Goal: Connect with others: Connect with others

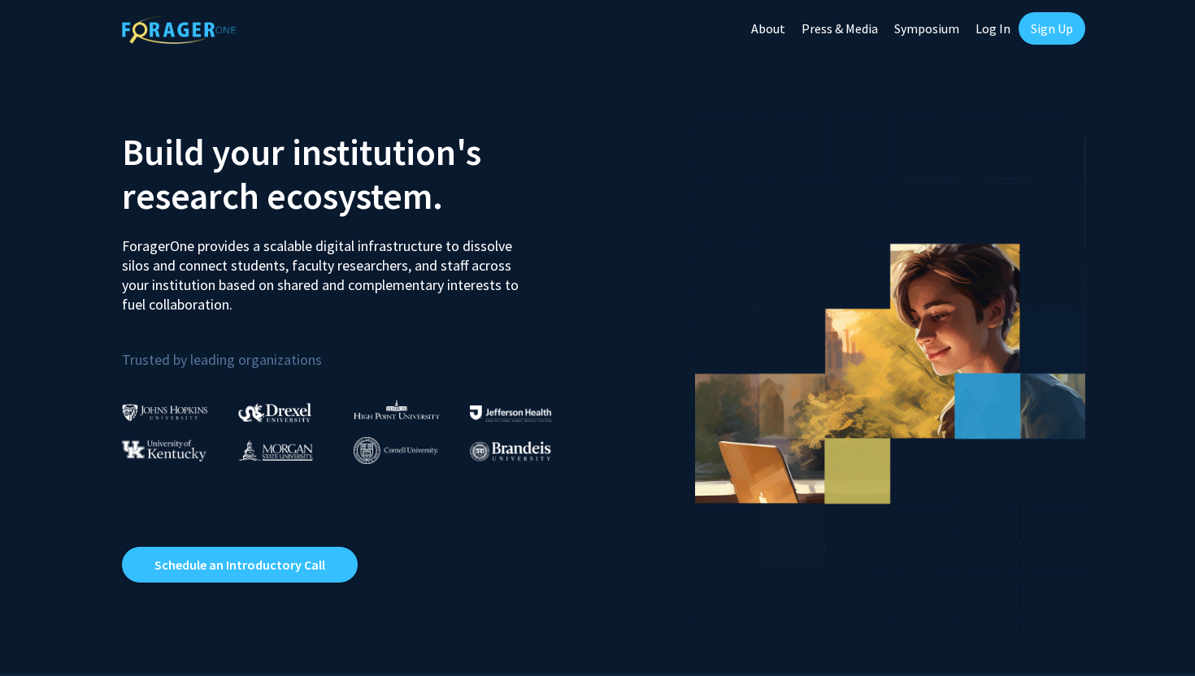
click at [1002, 26] on link "Log In" at bounding box center [992, 28] width 51 height 57
select select
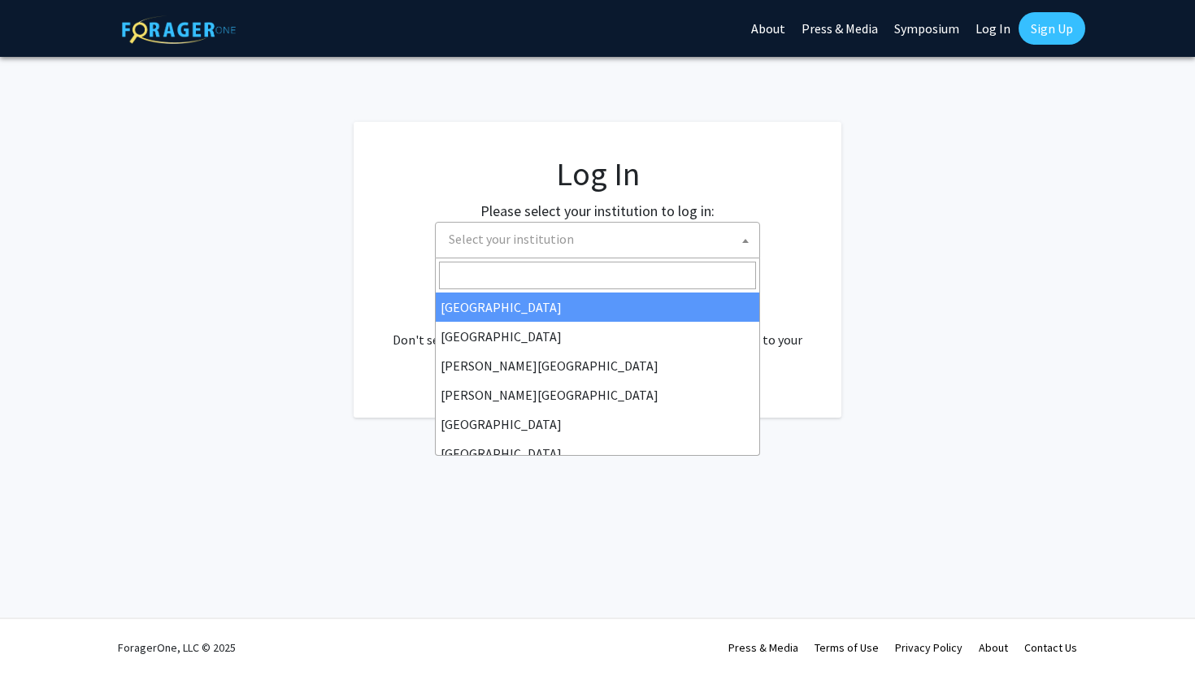
click at [695, 225] on span "Select your institution" at bounding box center [600, 239] width 317 height 33
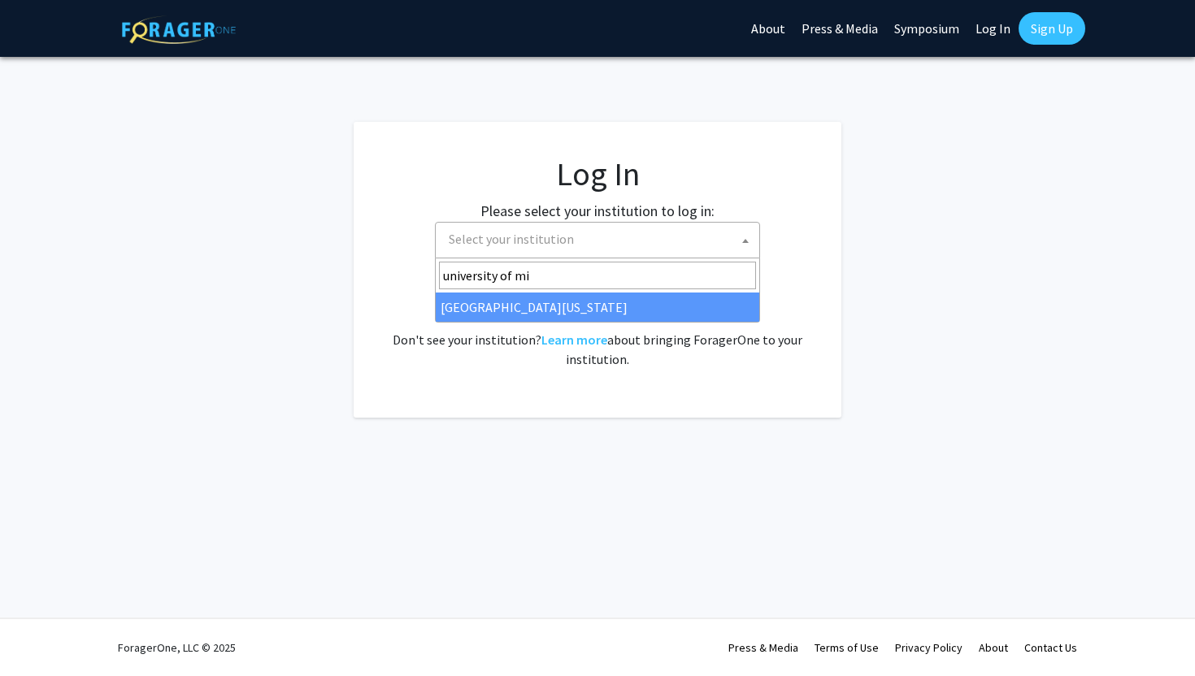
type input "university of mi"
select select "33"
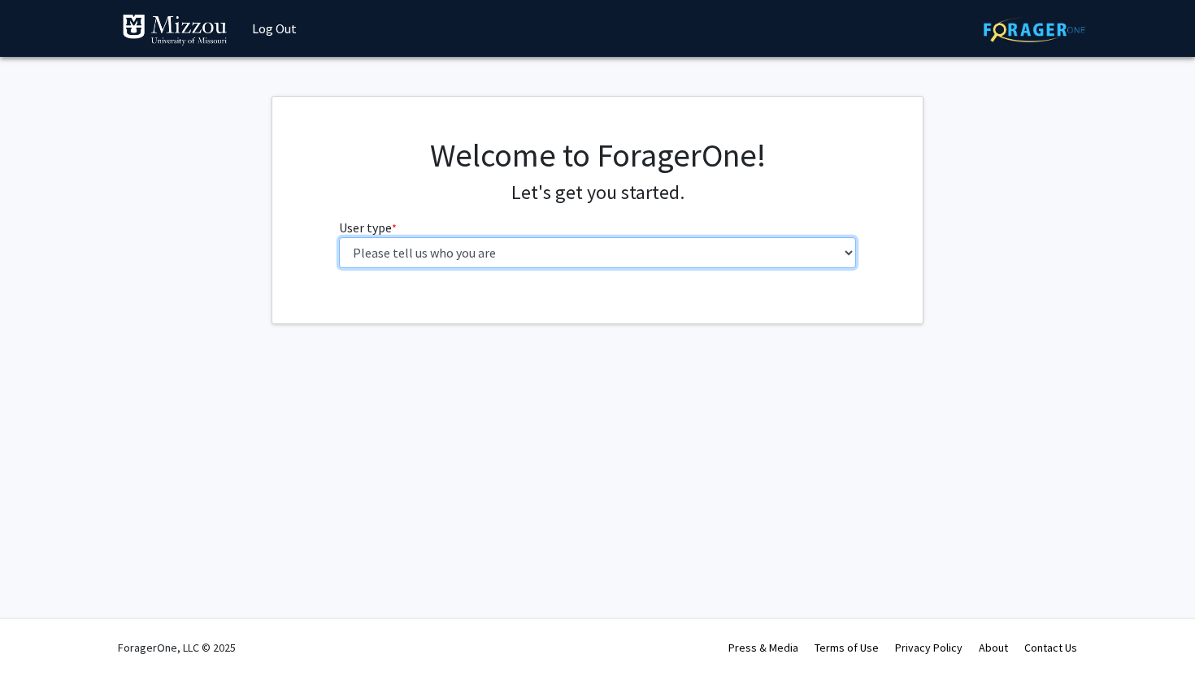
click at [634, 250] on select "Please tell us who you are Undergraduate Student Master's Student Doctoral Cand…" at bounding box center [598, 252] width 518 height 31
select select "1: undergrad"
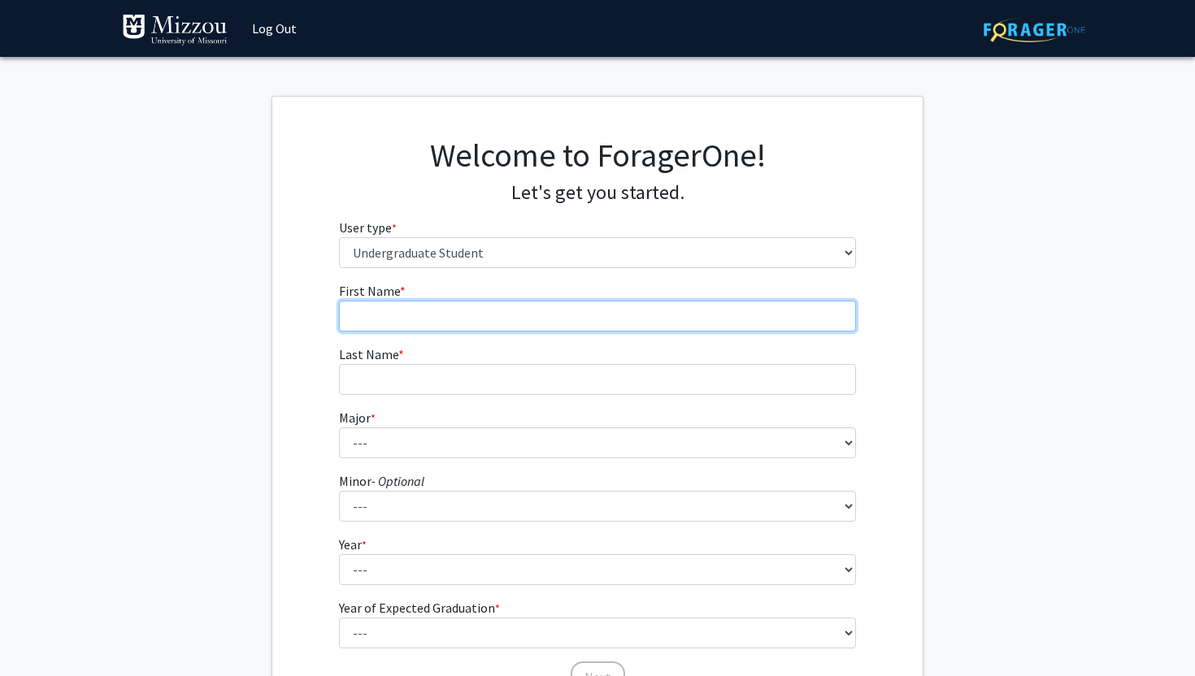
click at [699, 322] on input "First Name * required" at bounding box center [598, 316] width 518 height 31
type input "Eve"
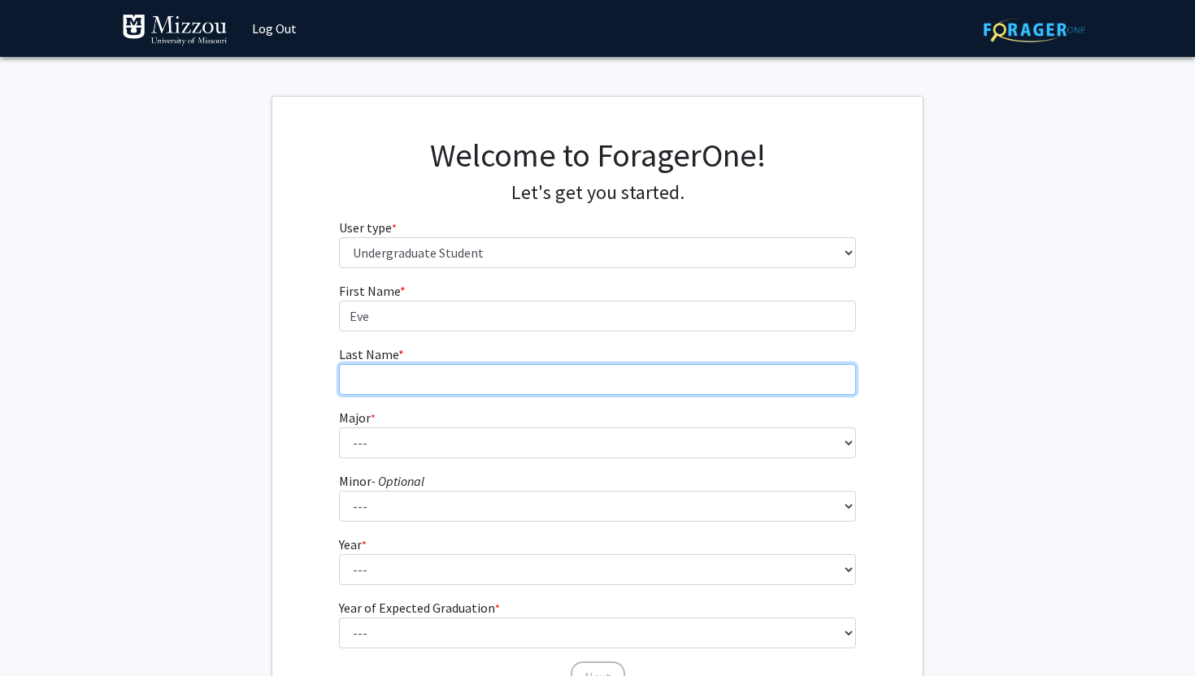
click at [721, 385] on input "Last Name * required" at bounding box center [598, 379] width 518 height 31
type input "[PERSON_NAME]"
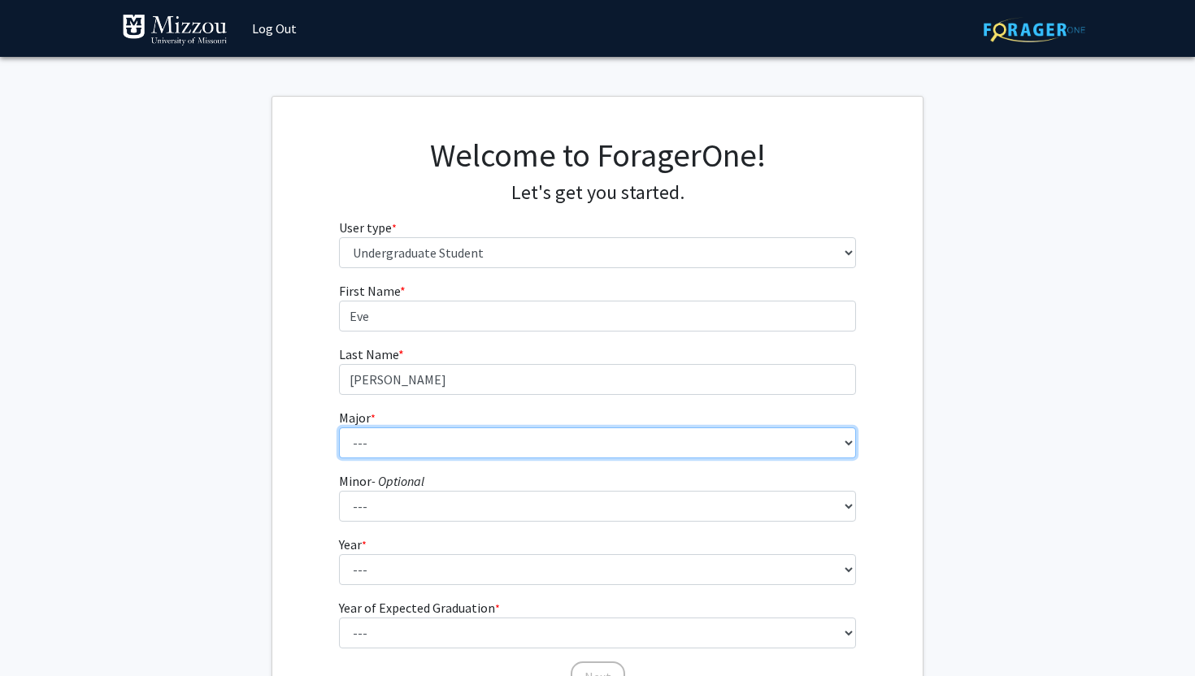
click at [798, 456] on select "--- Agribusiness Management Agricultural Education Agricultural Education: Comm…" at bounding box center [598, 443] width 518 height 31
select select "14: 2503"
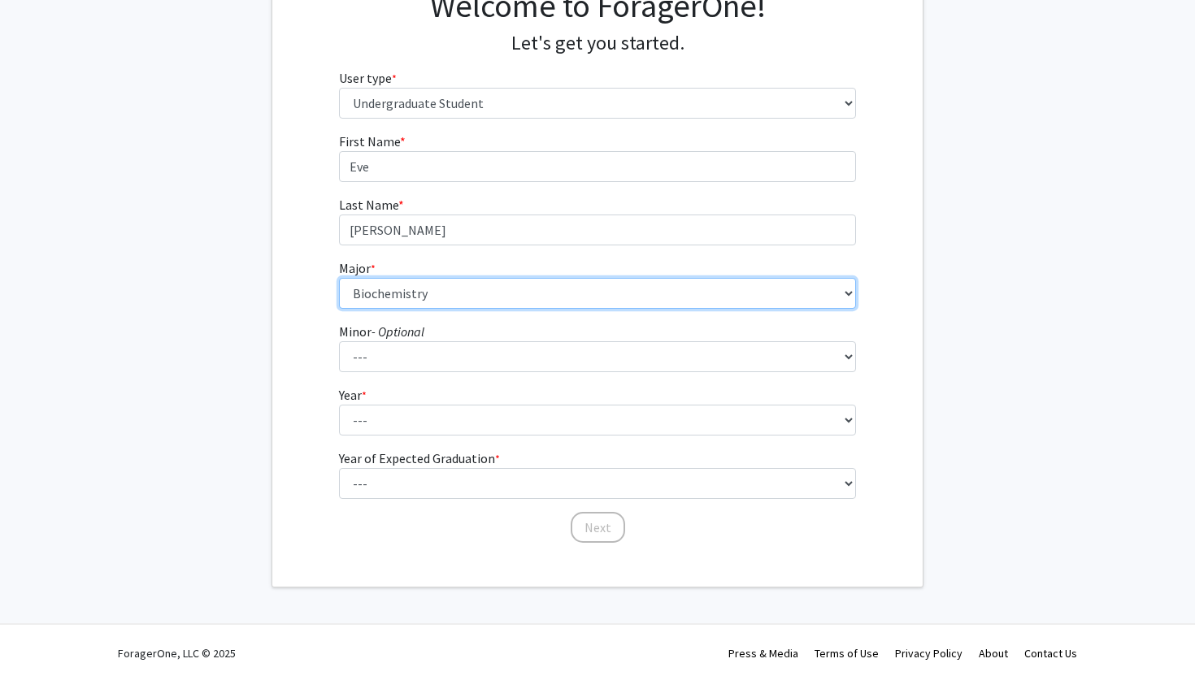
scroll to position [155, 0]
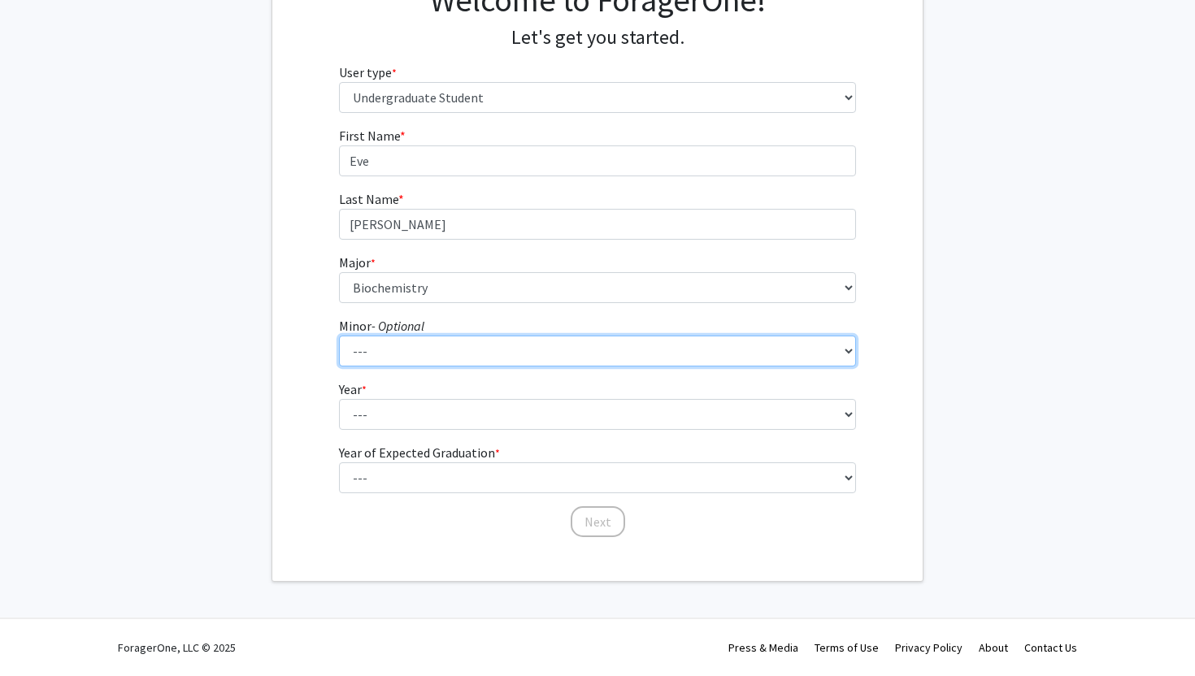
click at [575, 350] on select "--- Accountancy Aerospace Engineering Aerospace Studies Agribusiness Management…" at bounding box center [598, 351] width 518 height 31
select select "83: 2039"
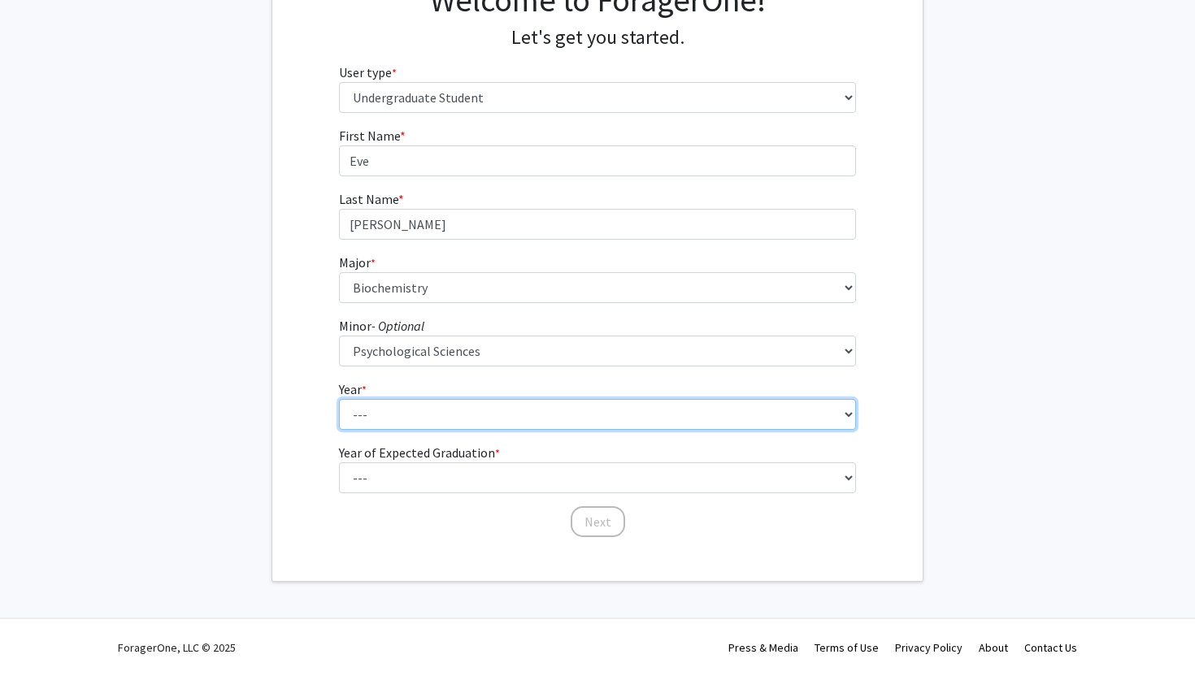
click at [616, 416] on select "--- First-year Sophomore Junior Senior Postbaccalaureate Certificate" at bounding box center [598, 414] width 518 height 31
select select "3: junior"
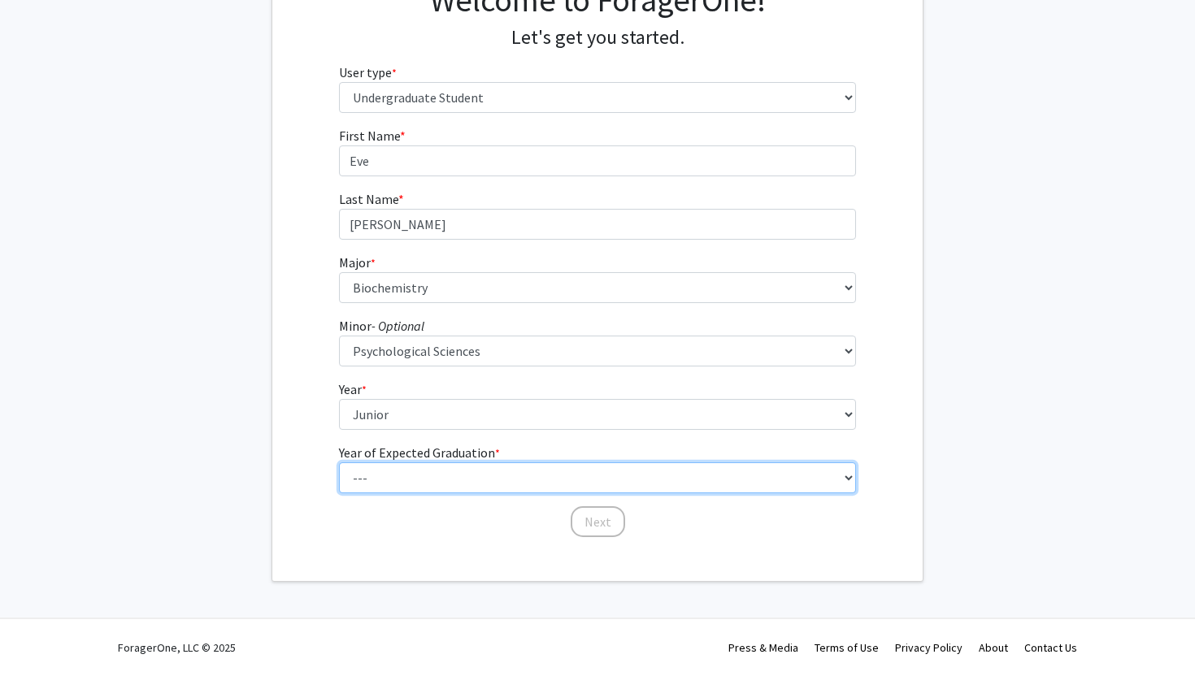
click at [587, 472] on select "--- 2025 2026 2027 2028 2029 2030 2031 2032 2033 2034" at bounding box center [598, 478] width 518 height 31
select select "3: 2027"
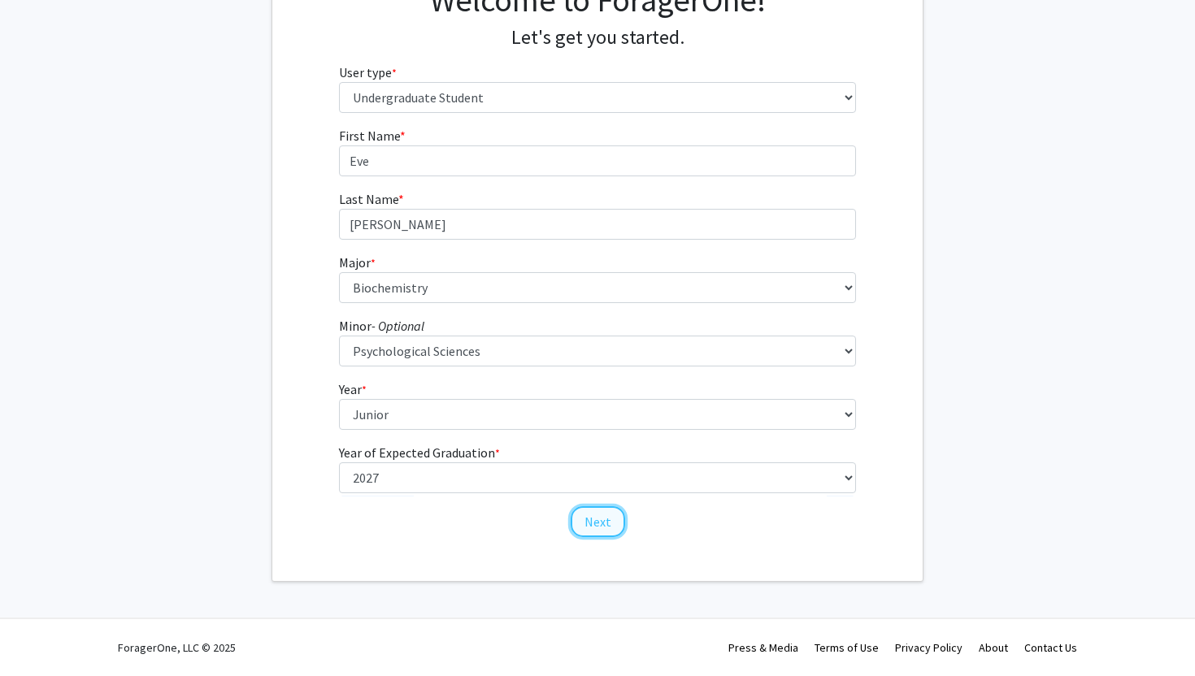
click at [610, 530] on button "Next" at bounding box center [598, 522] width 54 height 31
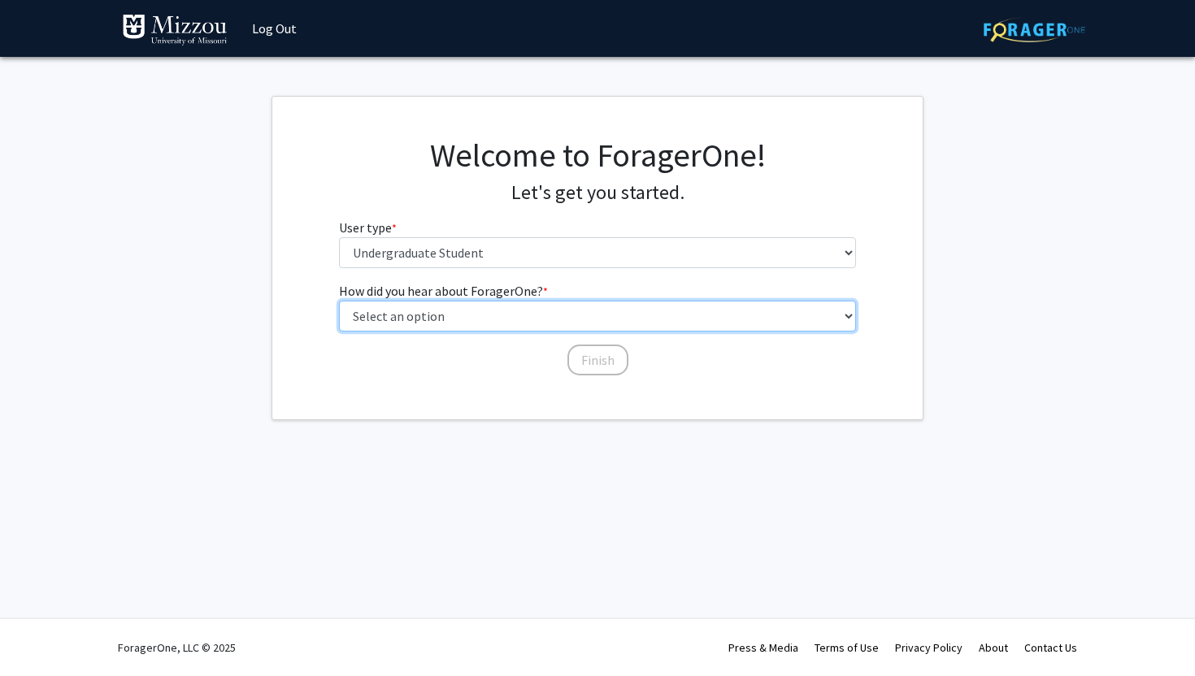
click at [511, 315] on select "Select an option Peer/student recommendation Faculty/staff recommendation Unive…" at bounding box center [598, 316] width 518 height 31
select select "3: university_website"
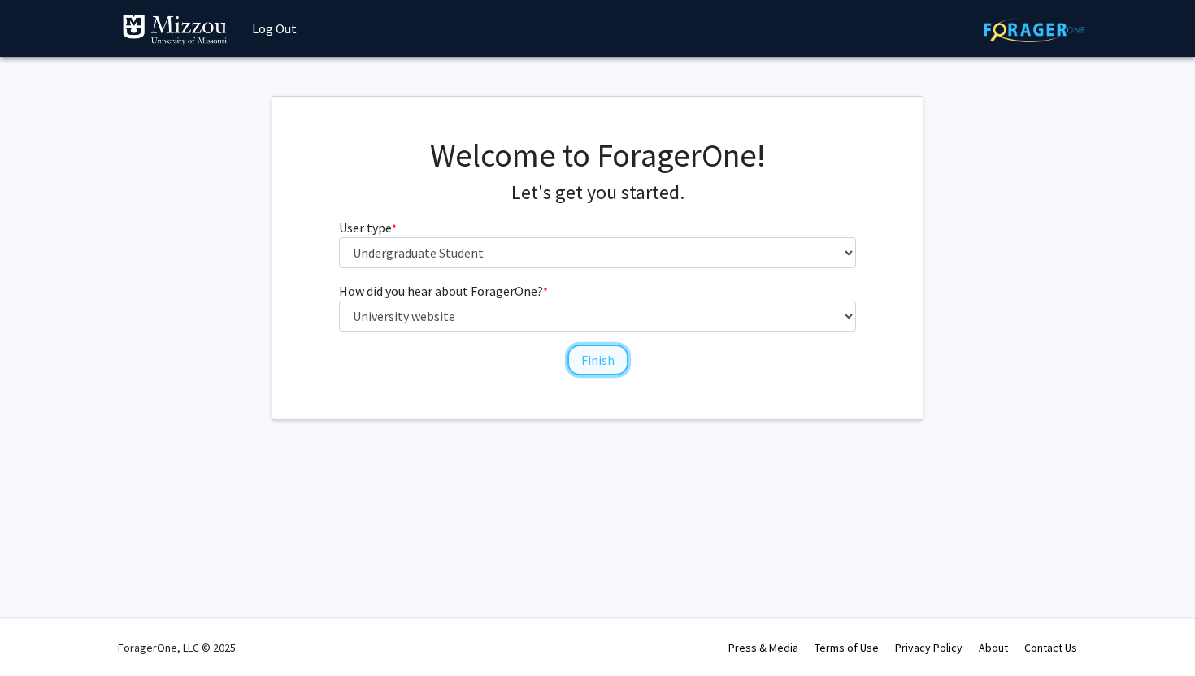
click at [579, 354] on button "Finish" at bounding box center [597, 360] width 61 height 31
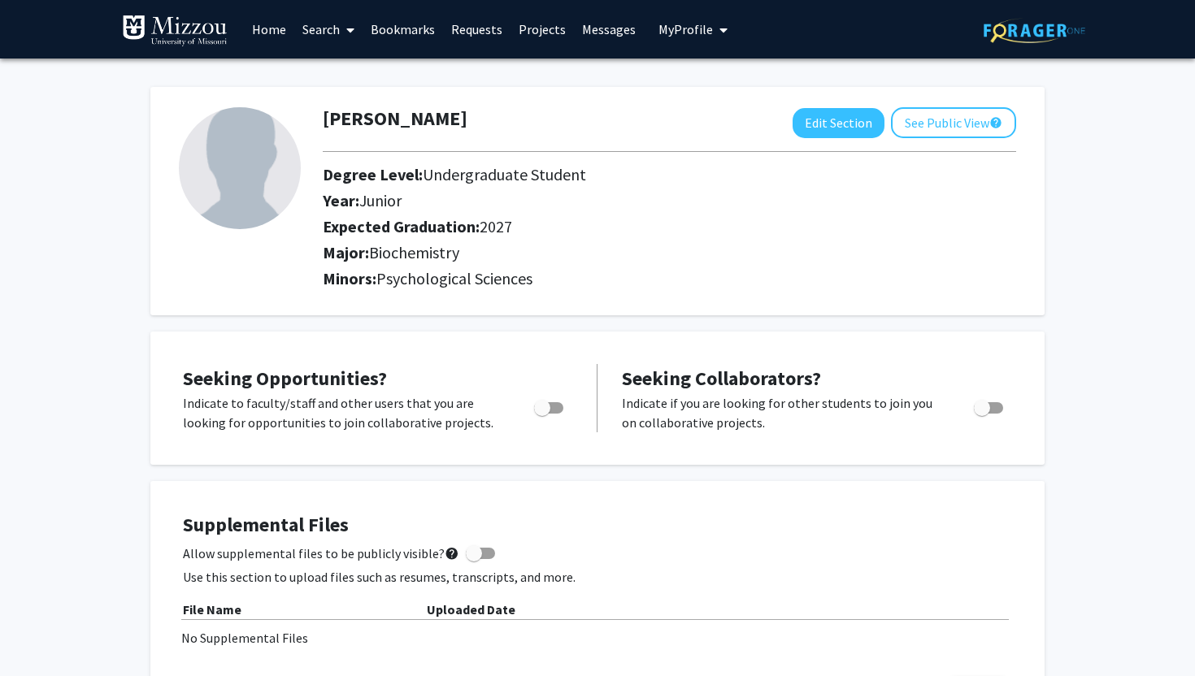
click at [560, 411] on span "Toggle" at bounding box center [548, 407] width 29 height 11
click at [542, 414] on input "Are you actively seeking opportunities?" at bounding box center [541, 414] width 1 height 1
checkbox input "true"
click at [343, 49] on span at bounding box center [347, 30] width 15 height 57
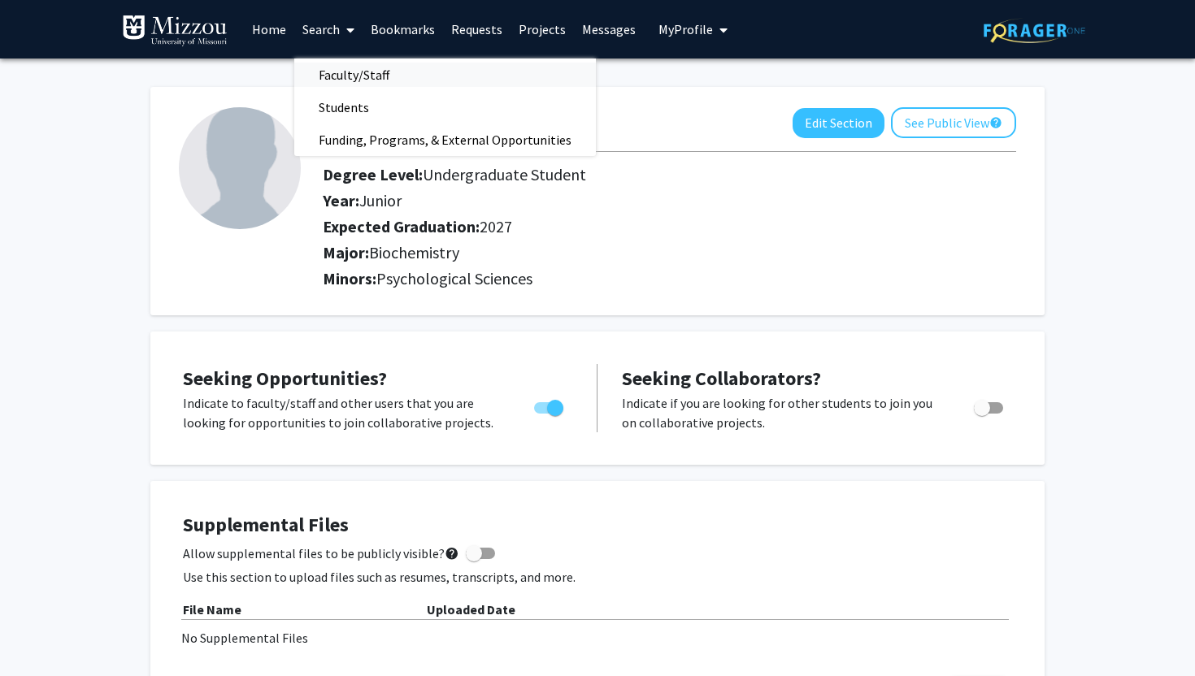
click at [340, 71] on span "Faculty/Staff" at bounding box center [354, 75] width 120 height 33
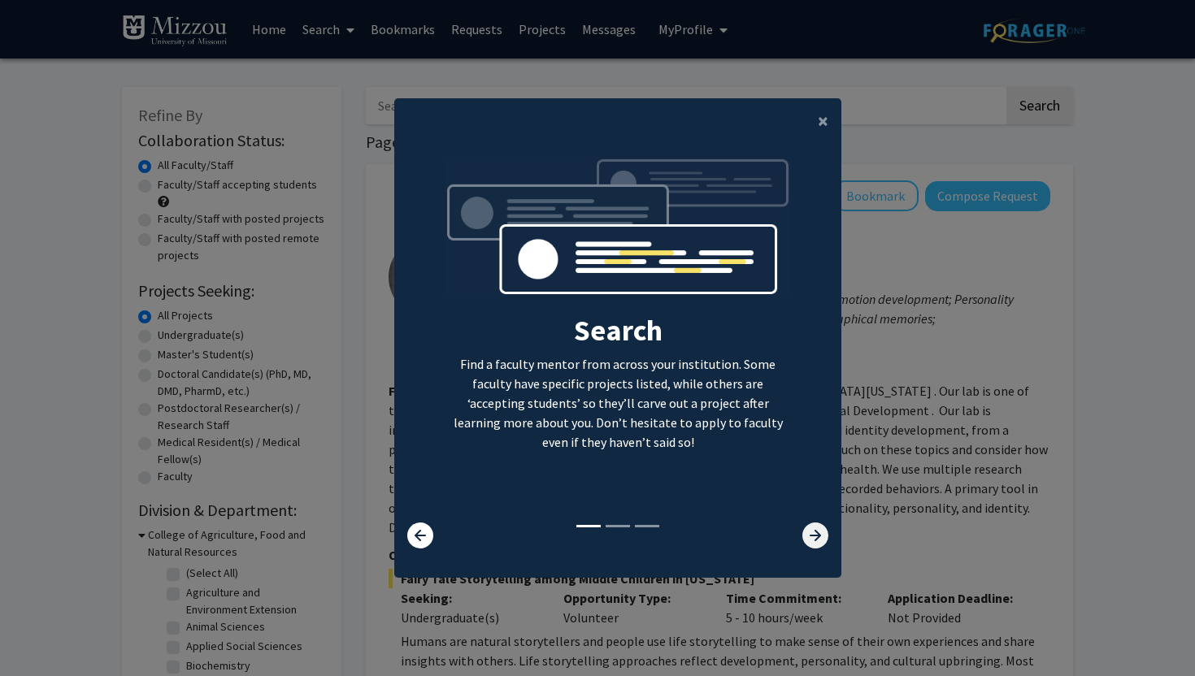
click at [814, 537] on icon at bounding box center [815, 536] width 26 height 26
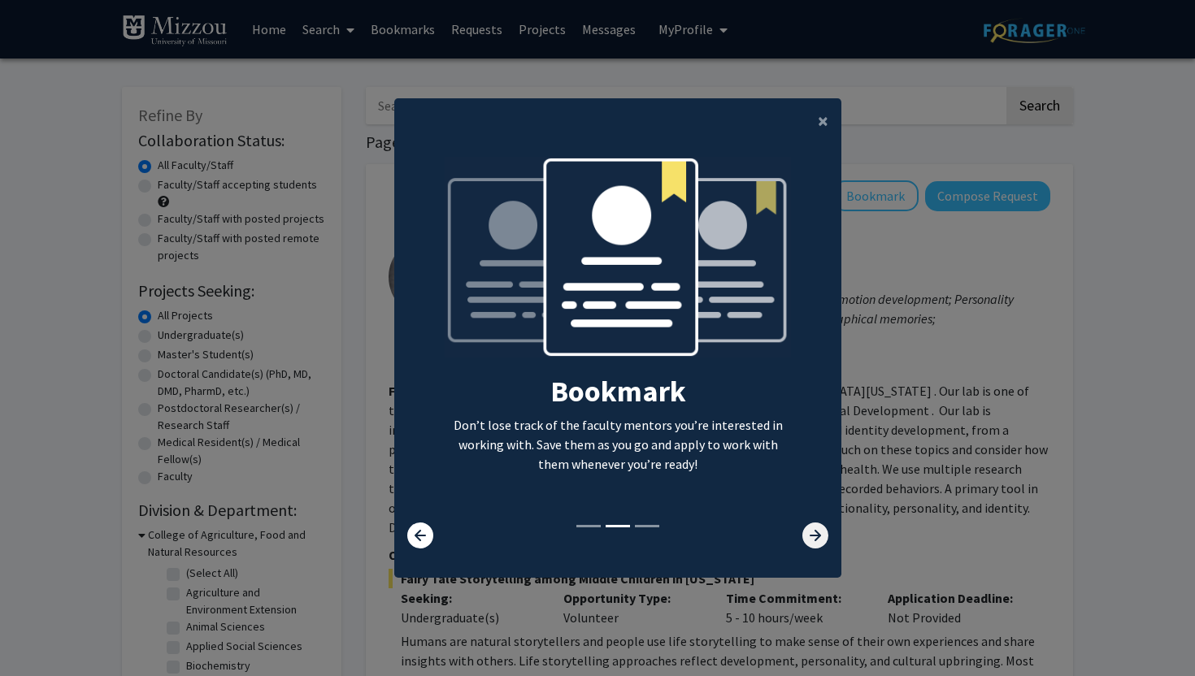
click at [807, 526] on icon at bounding box center [815, 536] width 26 height 26
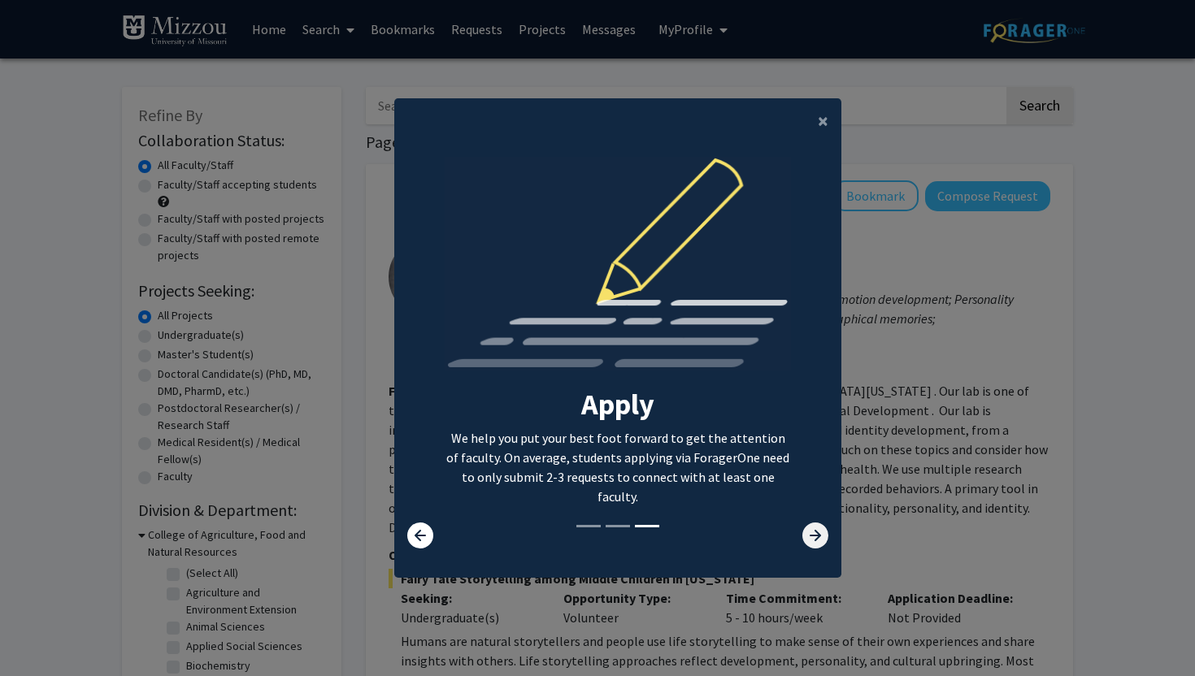
click at [807, 526] on icon at bounding box center [815, 536] width 26 height 26
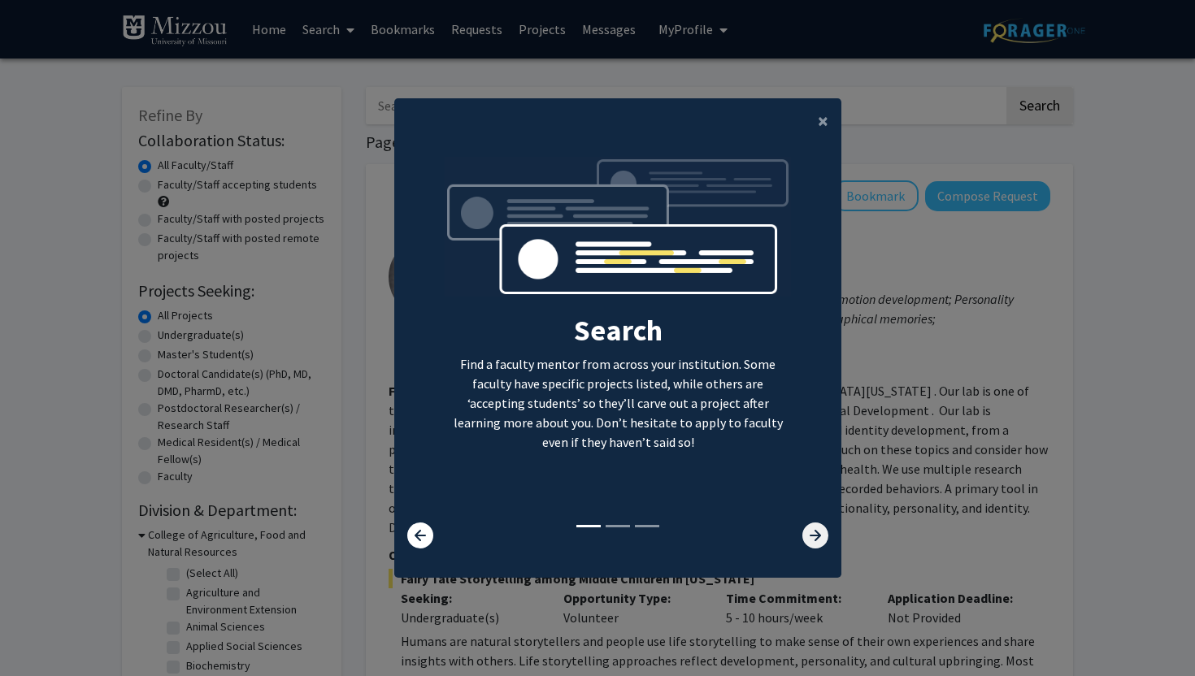
click at [807, 526] on icon at bounding box center [815, 536] width 26 height 26
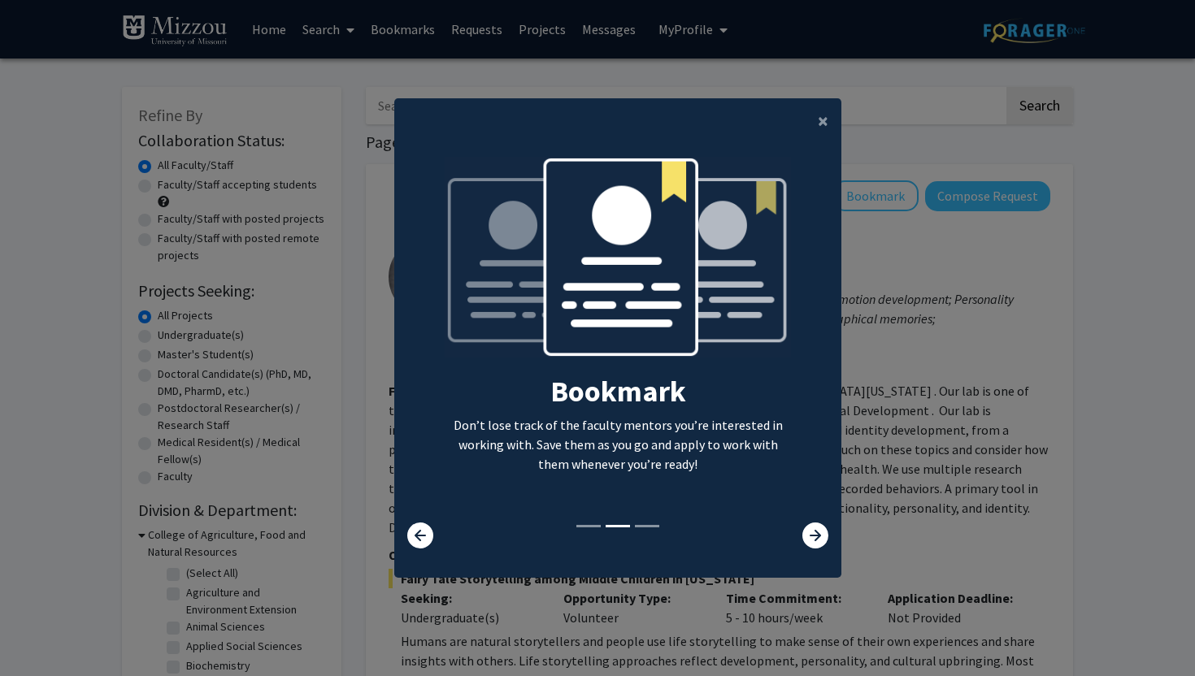
click at [843, 133] on modal-container "× Search Find a faculty mentor from across your institution. Some faculty have …" at bounding box center [597, 338] width 1195 height 676
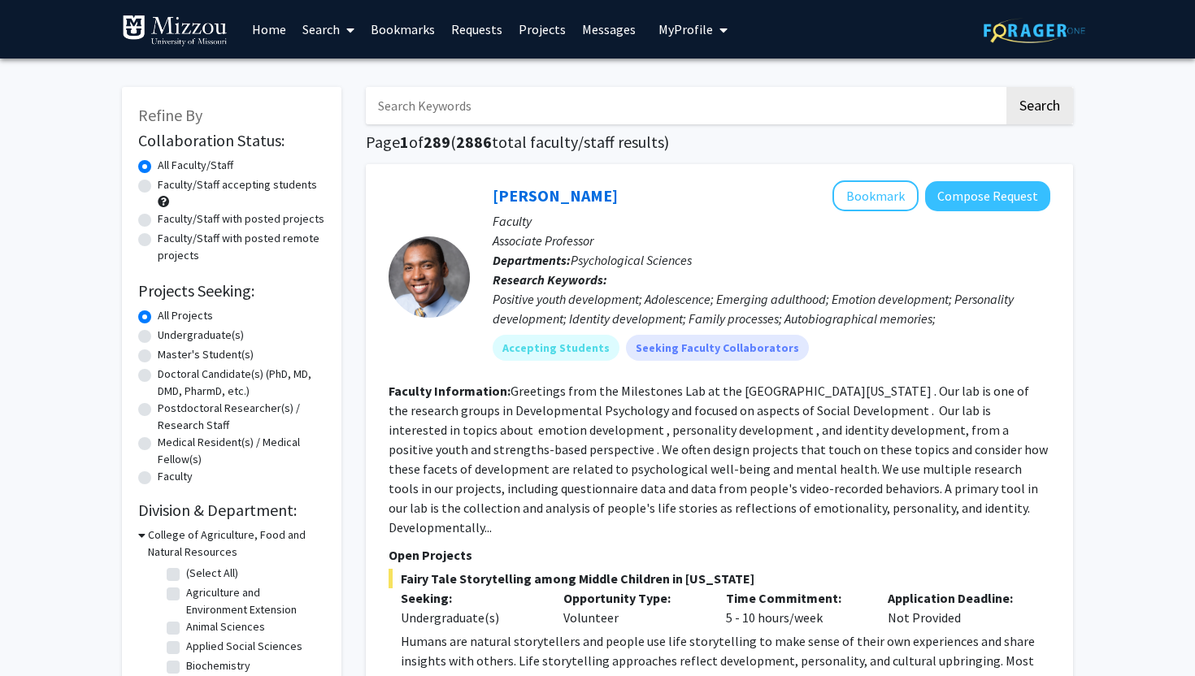
click at [158, 335] on label "Undergraduate(s)" at bounding box center [201, 335] width 86 height 17
click at [158, 335] on input "Undergraduate(s)" at bounding box center [163, 332] width 11 height 11
radio input "true"
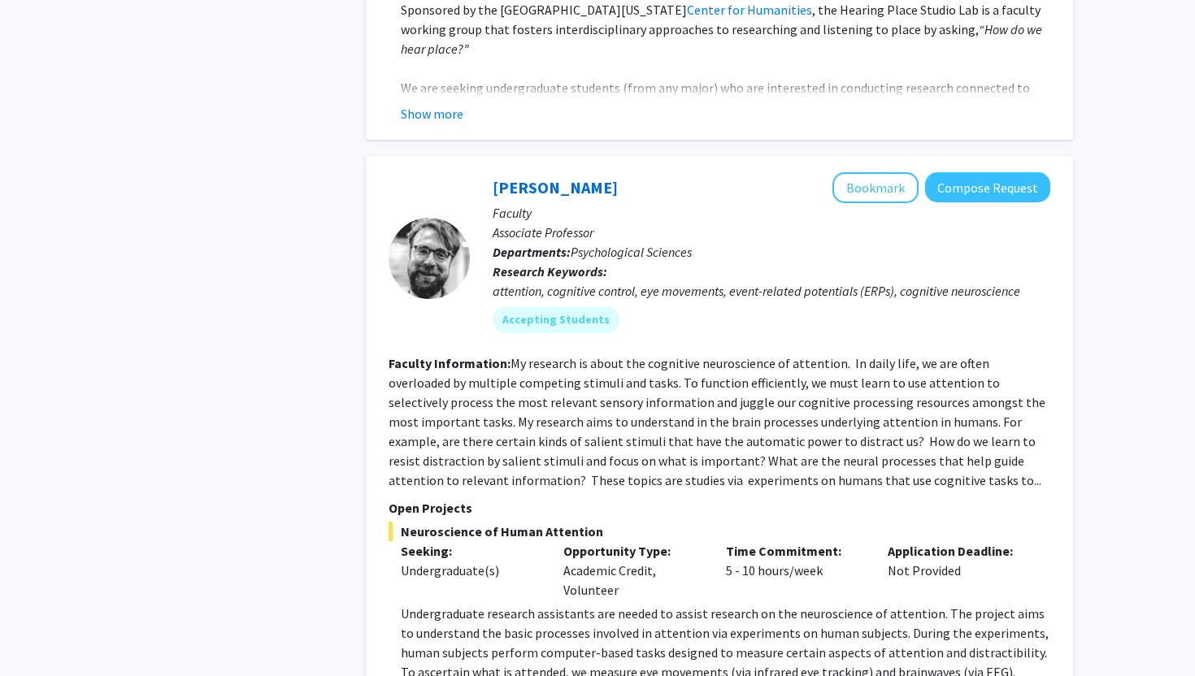
scroll to position [3237, 0]
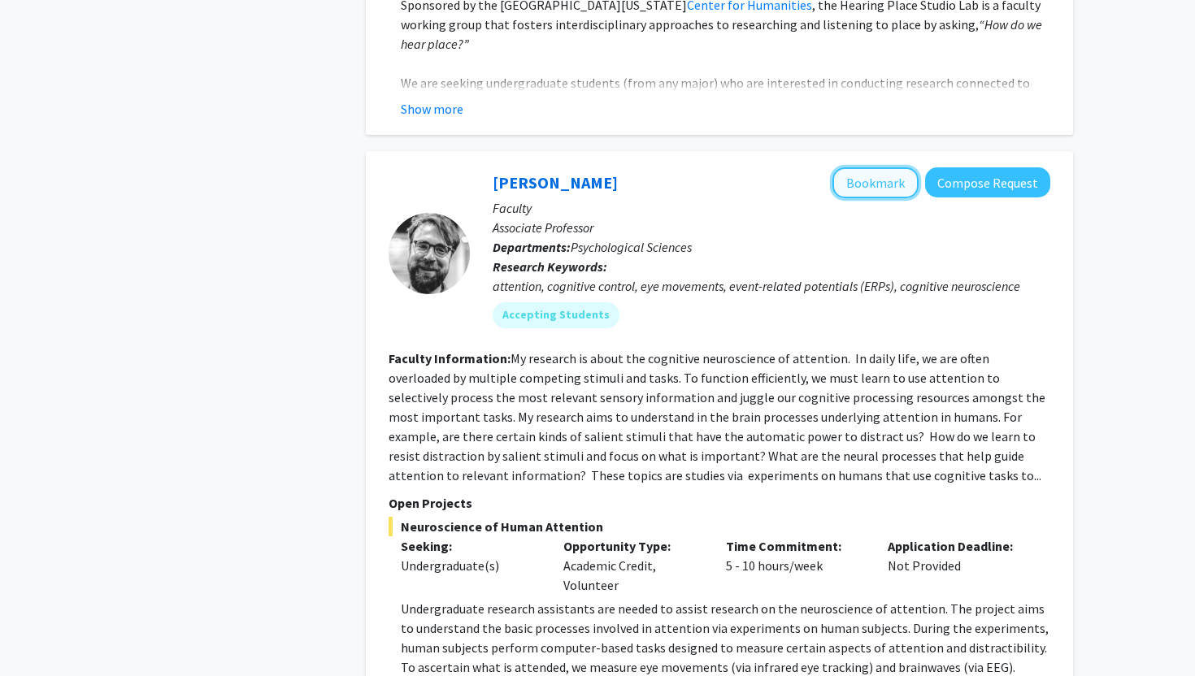
click at [870, 167] on button "Bookmark" at bounding box center [876, 182] width 86 height 31
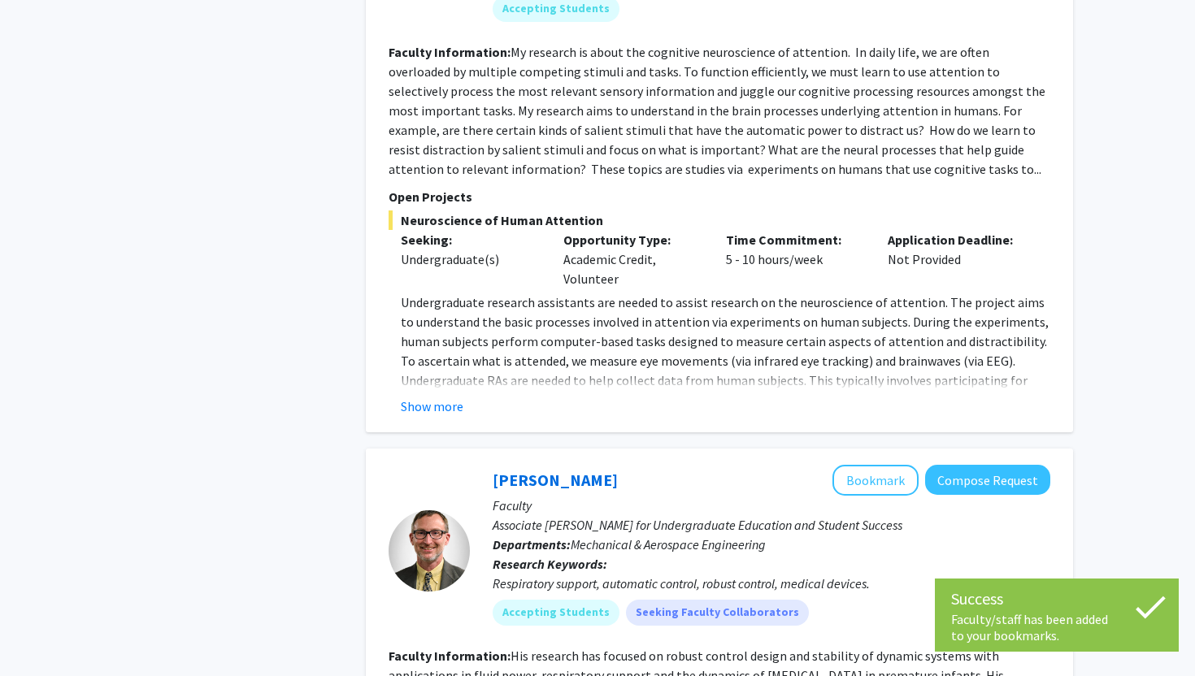
scroll to position [3542, 0]
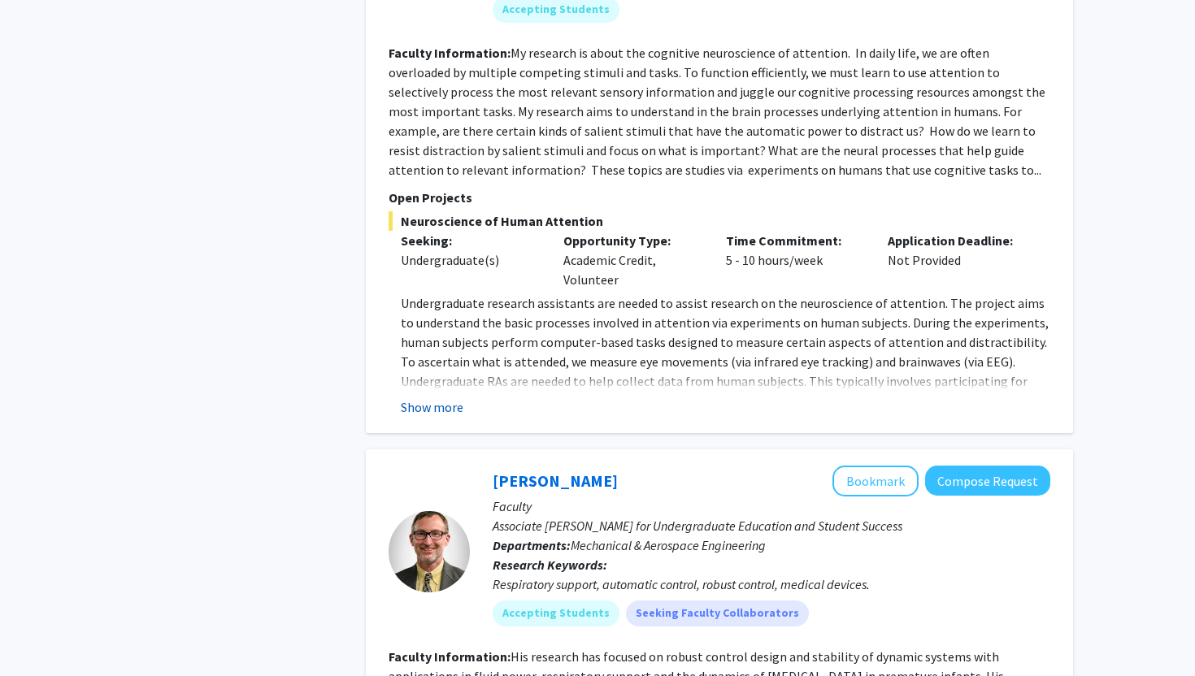
click at [437, 398] on button "Show more" at bounding box center [432, 408] width 63 height 20
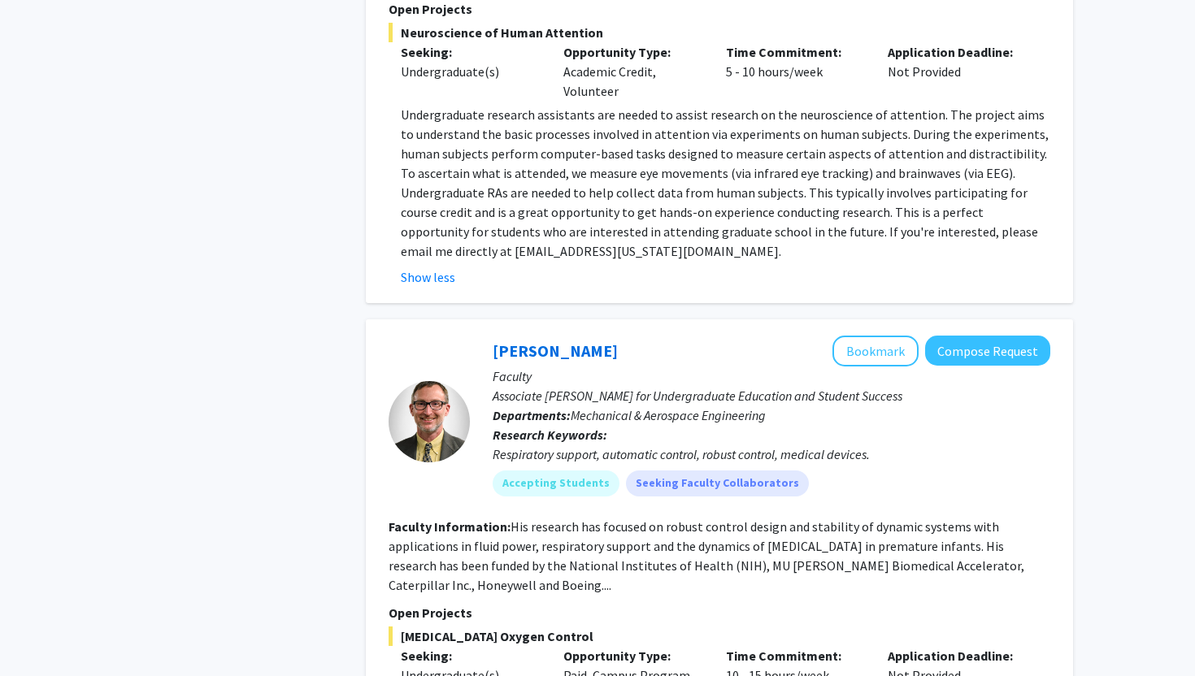
scroll to position [3893, 0]
